Goal: Task Accomplishment & Management: Manage account settings

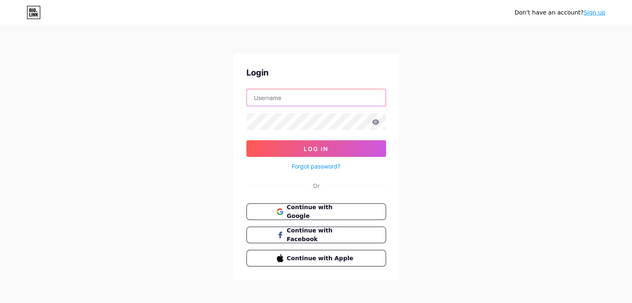
click at [326, 96] on input "text" at bounding box center [316, 97] width 139 height 17
click at [270, 208] on button "Continue with Google" at bounding box center [316, 211] width 142 height 17
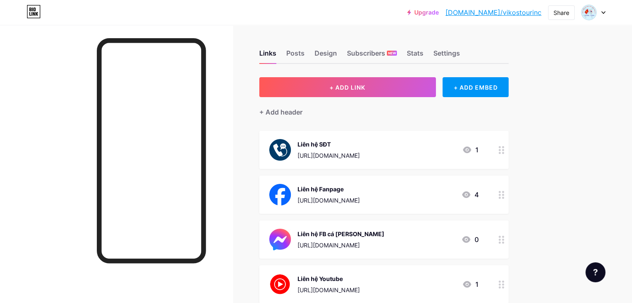
click at [500, 197] on circle at bounding box center [499, 198] width 2 height 2
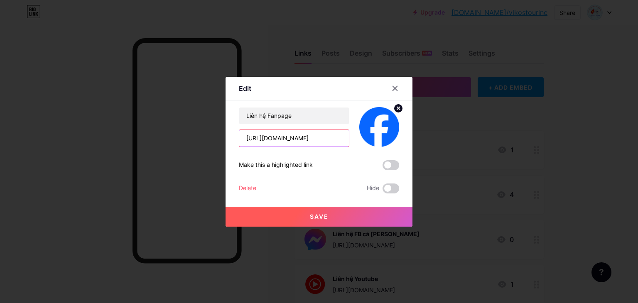
click at [339, 139] on input "[URL][DOMAIN_NAME]" at bounding box center [294, 138] width 110 height 17
paste input "[URL][DOMAIN_NAME]"
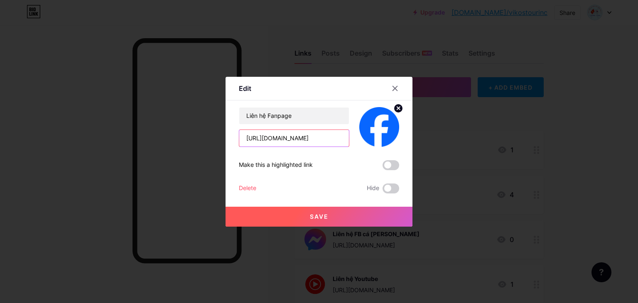
type input "[URL][DOMAIN_NAME]"
click at [336, 219] on button "Save" at bounding box center [318, 217] width 187 height 20
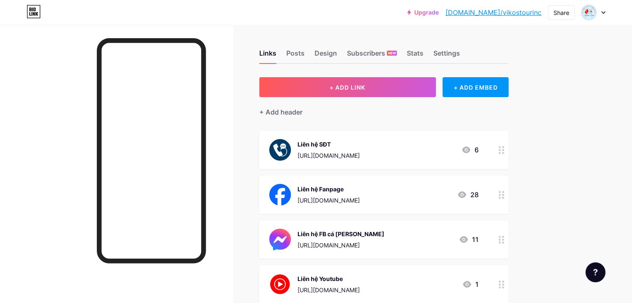
scroll to position [42, 0]
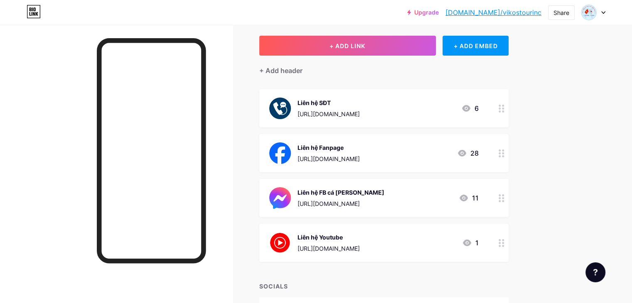
click at [580, 183] on div "Upgrade [DOMAIN_NAME]/vikost... [DOMAIN_NAME]/vikostourinc Share Switch account…" at bounding box center [316, 158] width 632 height 400
click at [467, 152] on icon at bounding box center [462, 153] width 10 height 10
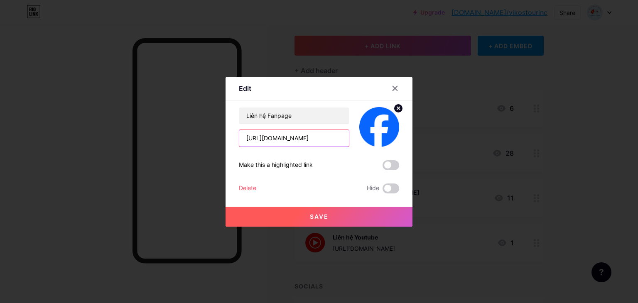
click at [311, 135] on input "[URL][DOMAIN_NAME]" at bounding box center [294, 138] width 110 height 17
click at [392, 87] on icon at bounding box center [395, 88] width 7 height 7
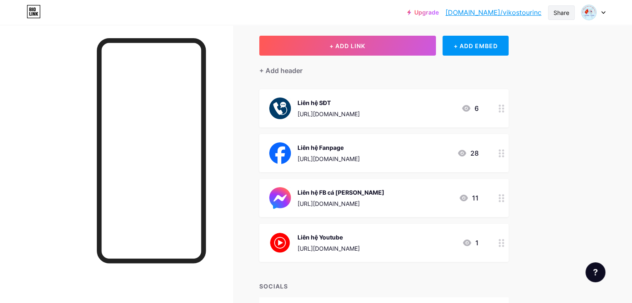
click at [565, 10] on div "Share" at bounding box center [561, 12] width 16 height 9
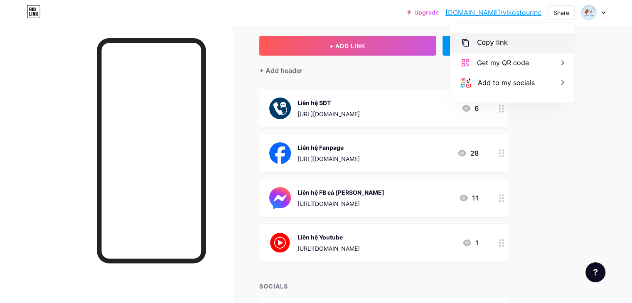
click at [512, 42] on div "Copy link" at bounding box center [512, 43] width 124 height 20
click at [500, 39] on div "Copy link" at bounding box center [492, 43] width 31 height 10
click at [468, 42] on icon at bounding box center [465, 43] width 10 height 10
click at [523, 11] on link "[DOMAIN_NAME]/vikostourinc" at bounding box center [493, 12] width 96 height 10
